Goal: Task Accomplishment & Management: Manage account settings

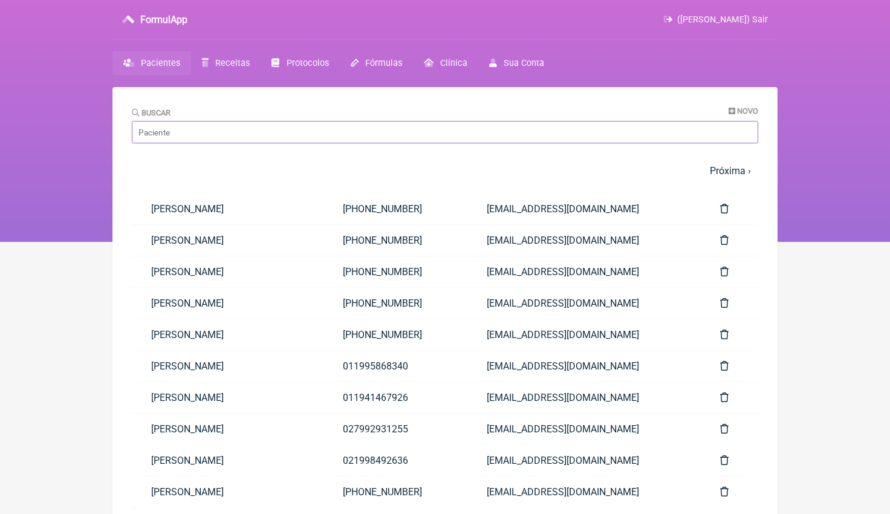
click at [198, 131] on input "Buscar" at bounding box center [445, 132] width 627 height 22
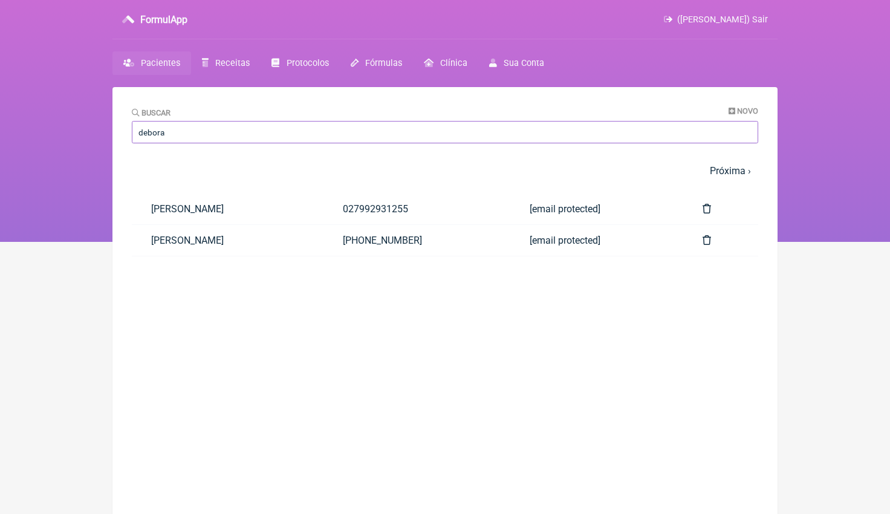
type input "Debora"
drag, startPoint x: 198, startPoint y: 131, endPoint x: 199, endPoint y: 206, distance: 75.0
click at [199, 206] on link "[PERSON_NAME]" at bounding box center [228, 209] width 192 height 31
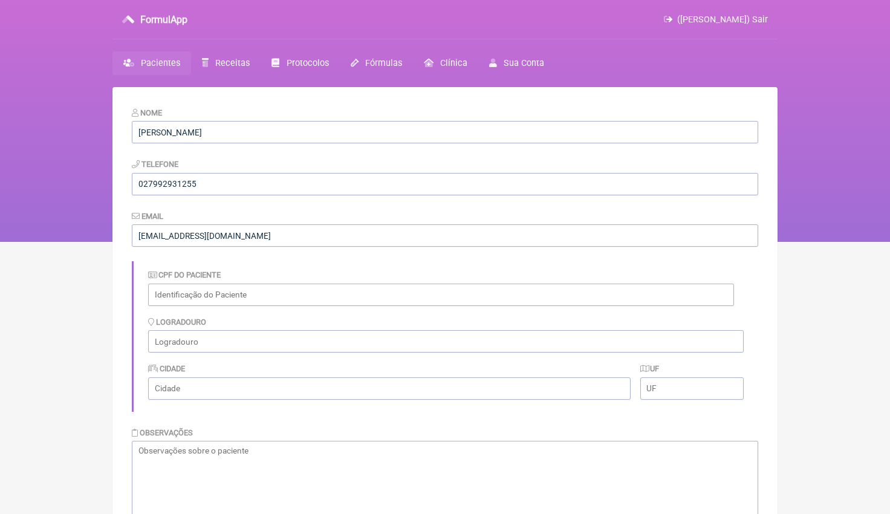
click at [166, 56] on link "Pacientes" at bounding box center [152, 63] width 79 height 24
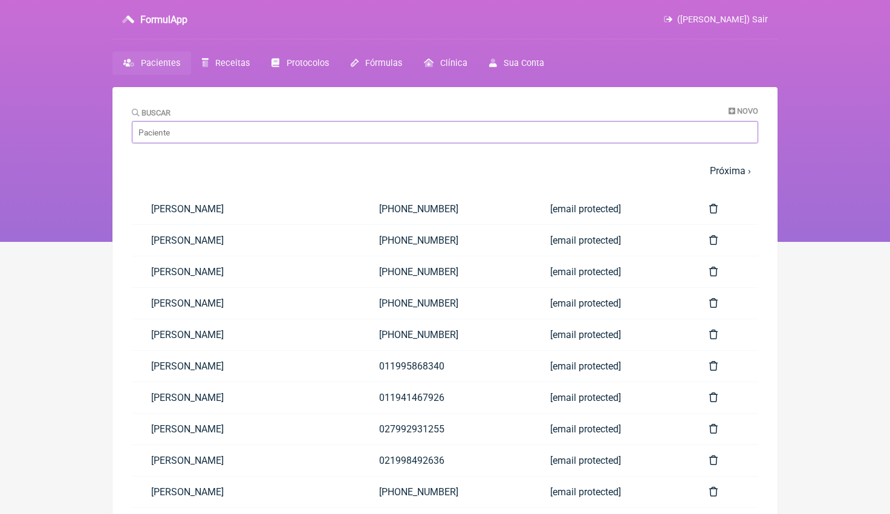
click at [198, 134] on input "Buscar" at bounding box center [445, 132] width 627 height 22
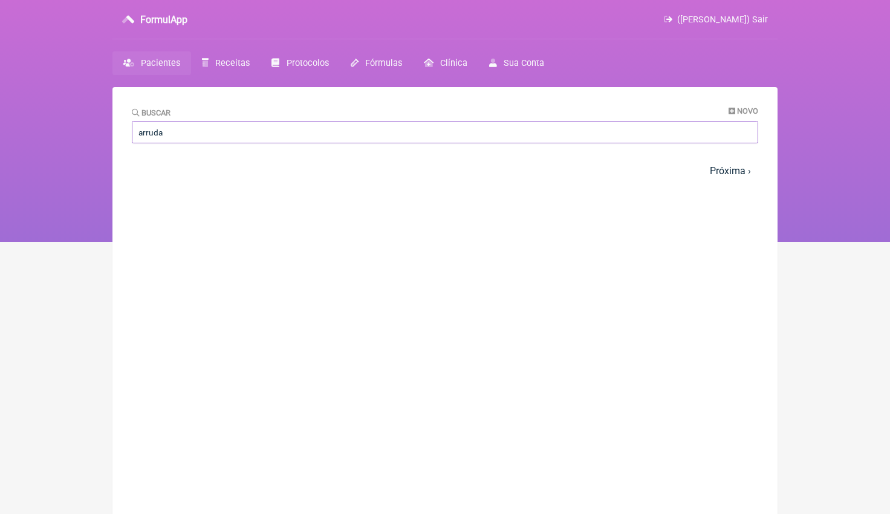
type input "arruda"
click at [769, 18] on div "FormulApp (Bruna Scalco) Sair" at bounding box center [445, 19] width 665 height 39
click at [759, 19] on span "(Bruna Scalco) Sair" at bounding box center [722, 20] width 91 height 10
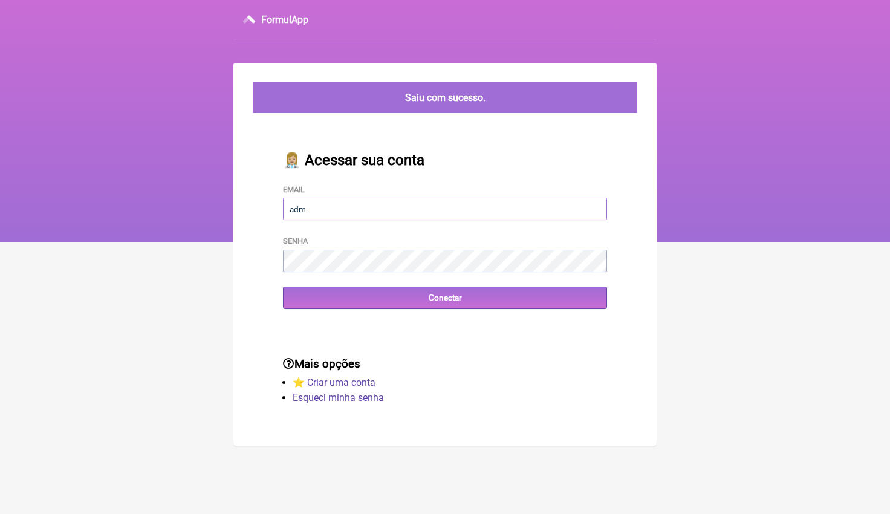
type input "[EMAIL_ADDRESS][DOMAIN_NAME]"
click at [445, 297] on input "Conectar" at bounding box center [445, 298] width 324 height 22
